Goal: Task Accomplishment & Management: Manage account settings

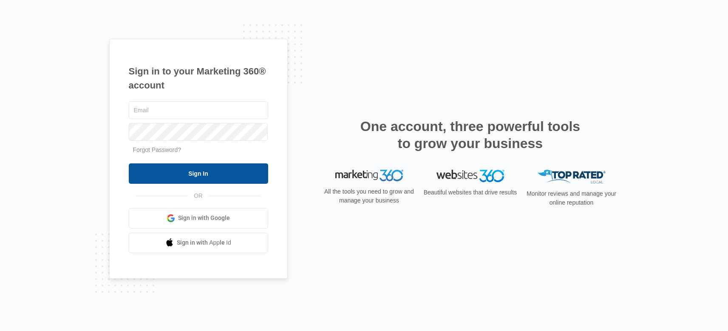
type input "[EMAIL_ADDRESS][DOMAIN_NAME]"
click at [215, 172] on input "Sign In" at bounding box center [198, 173] width 139 height 20
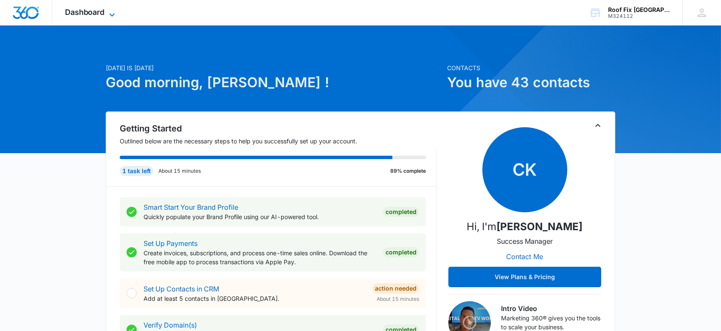
click at [96, 14] on span "Dashboard" at bounding box center [85, 12] width 40 height 9
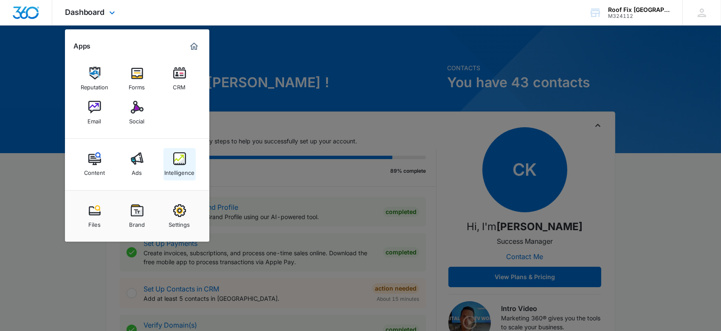
click at [181, 164] on img at bounding box center [179, 158] width 13 height 13
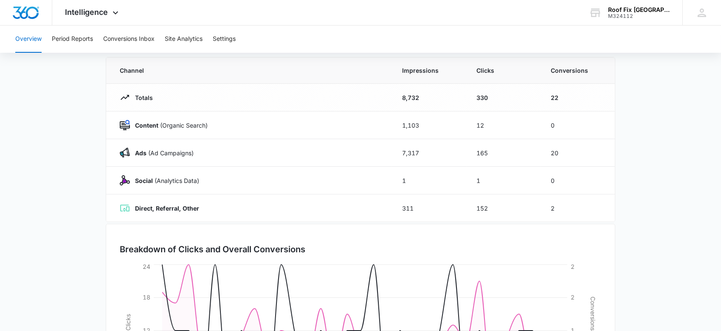
scroll to position [84, 0]
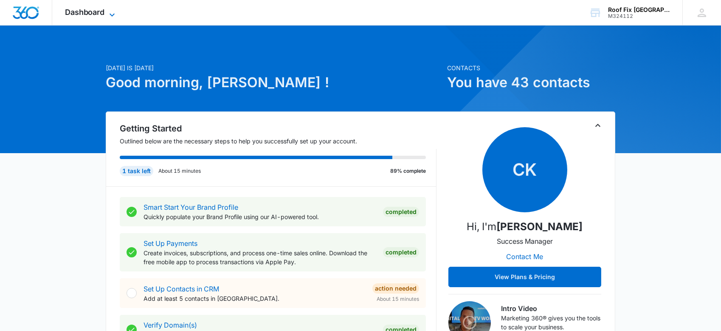
click at [75, 9] on span "Dashboard" at bounding box center [85, 12] width 40 height 9
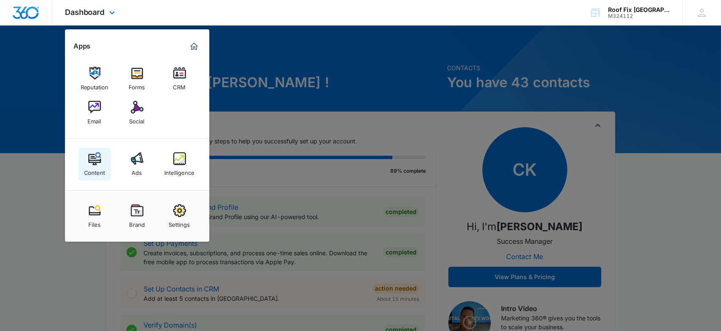
click at [89, 158] on img at bounding box center [94, 158] width 13 height 13
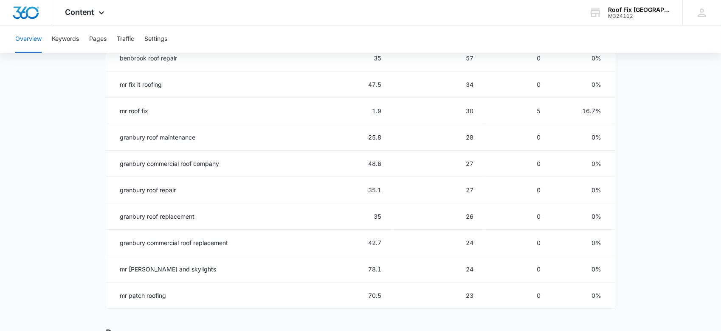
scroll to position [413, 0]
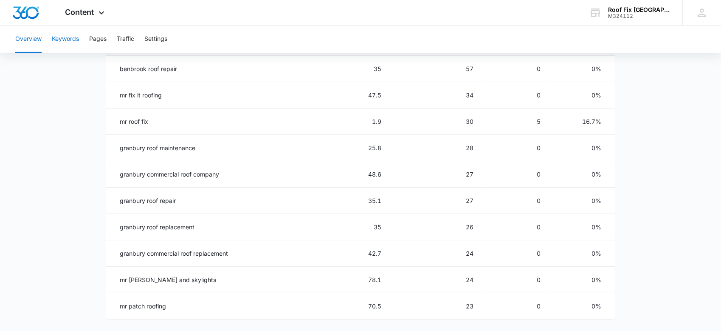
click at [70, 40] on button "Keywords" at bounding box center [65, 38] width 27 height 27
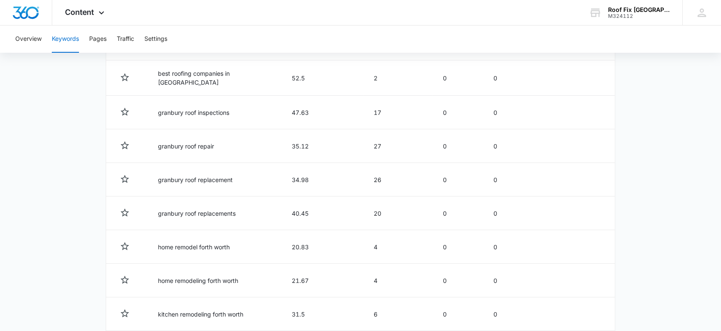
scroll to position [455, 0]
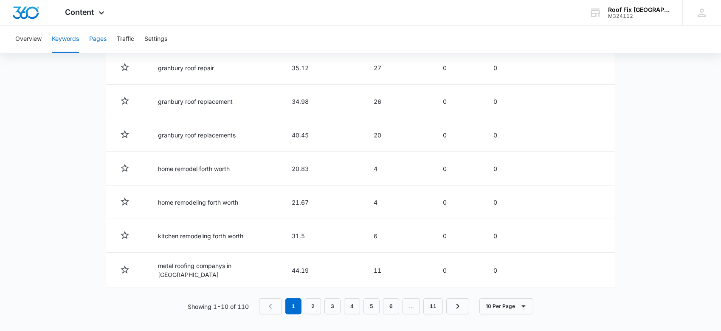
click at [99, 40] on button "Pages" at bounding box center [97, 38] width 17 height 27
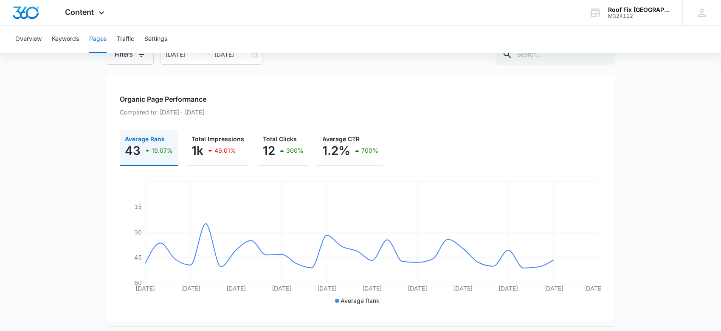
scroll to position [88, 0]
